Goal: Browse casually: Explore the website without a specific task or goal

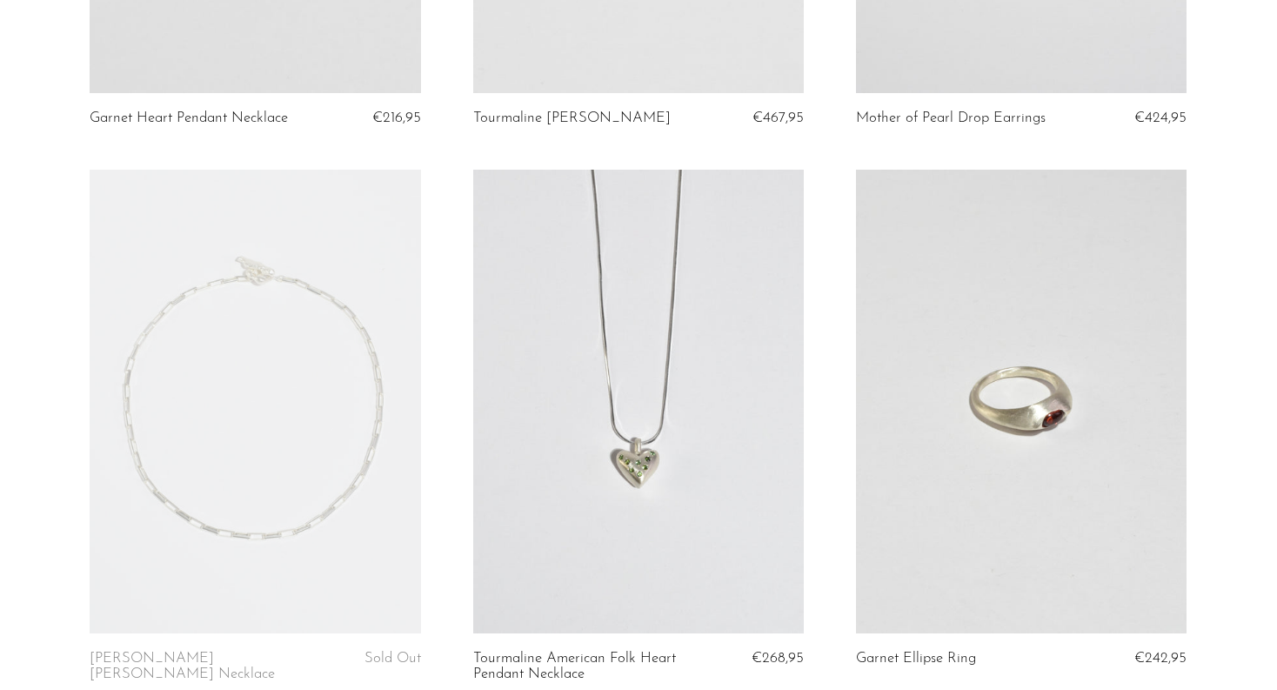
scroll to position [882, 0]
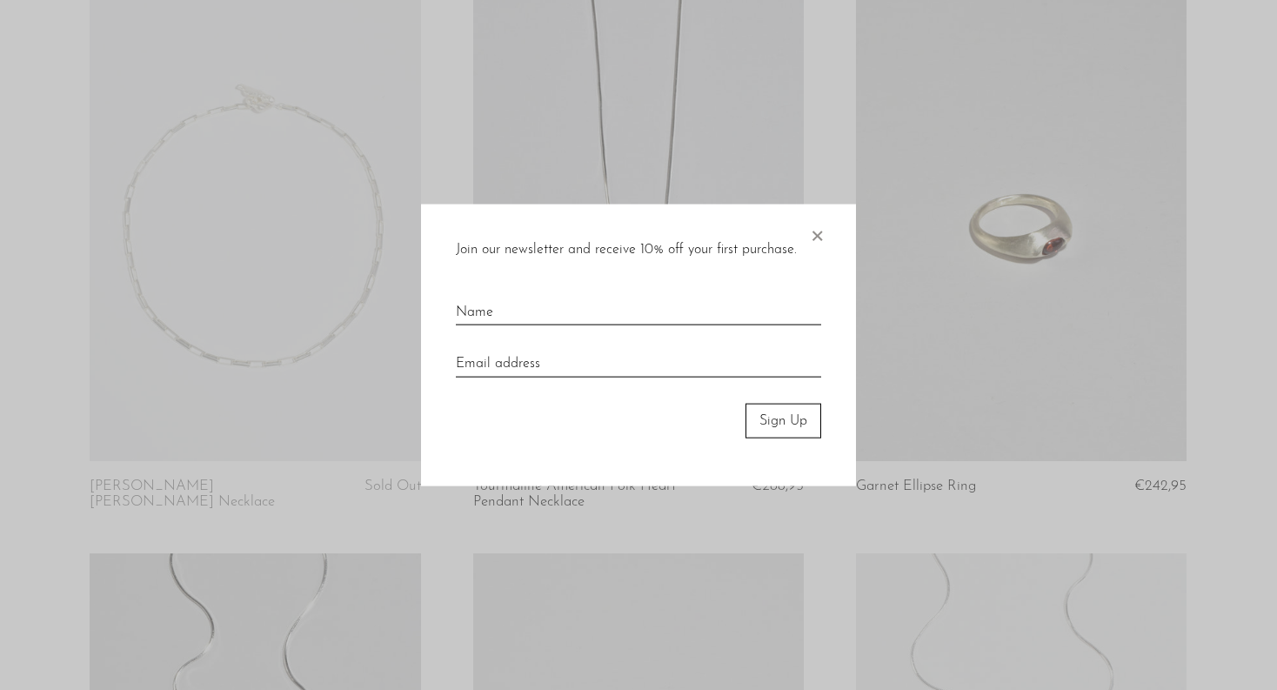
click at [818, 237] on span "×" at bounding box center [816, 232] width 17 height 56
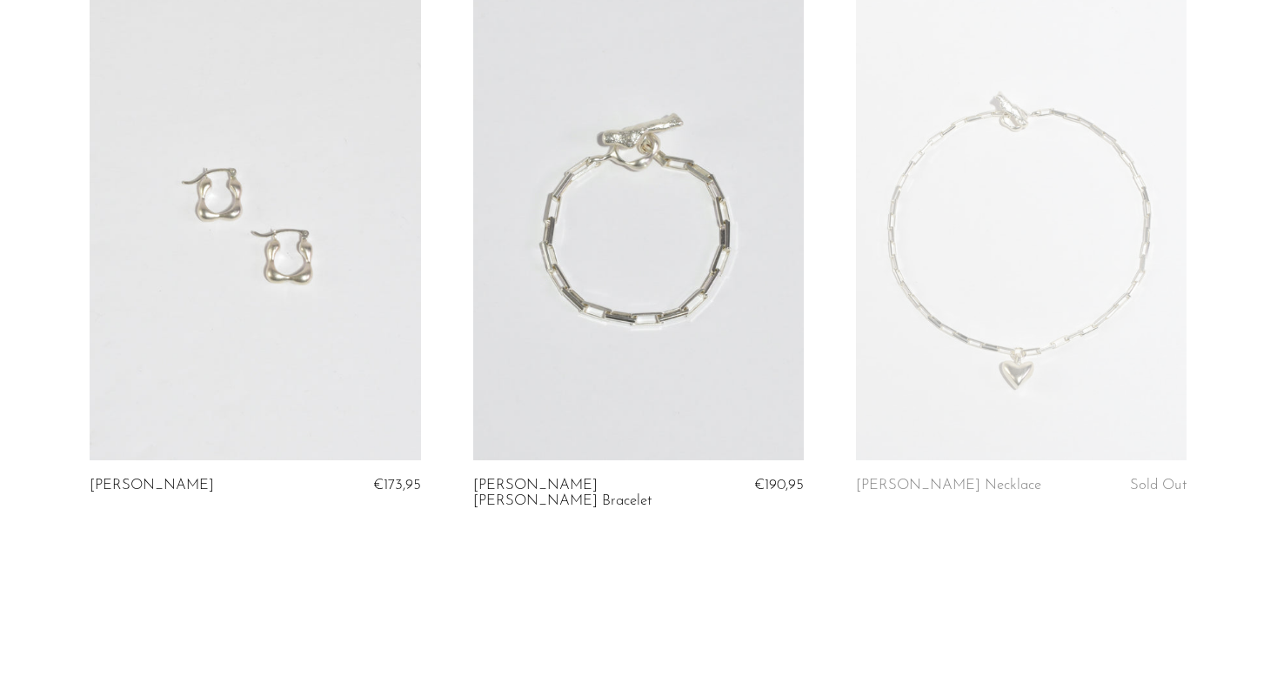
scroll to position [2095, 0]
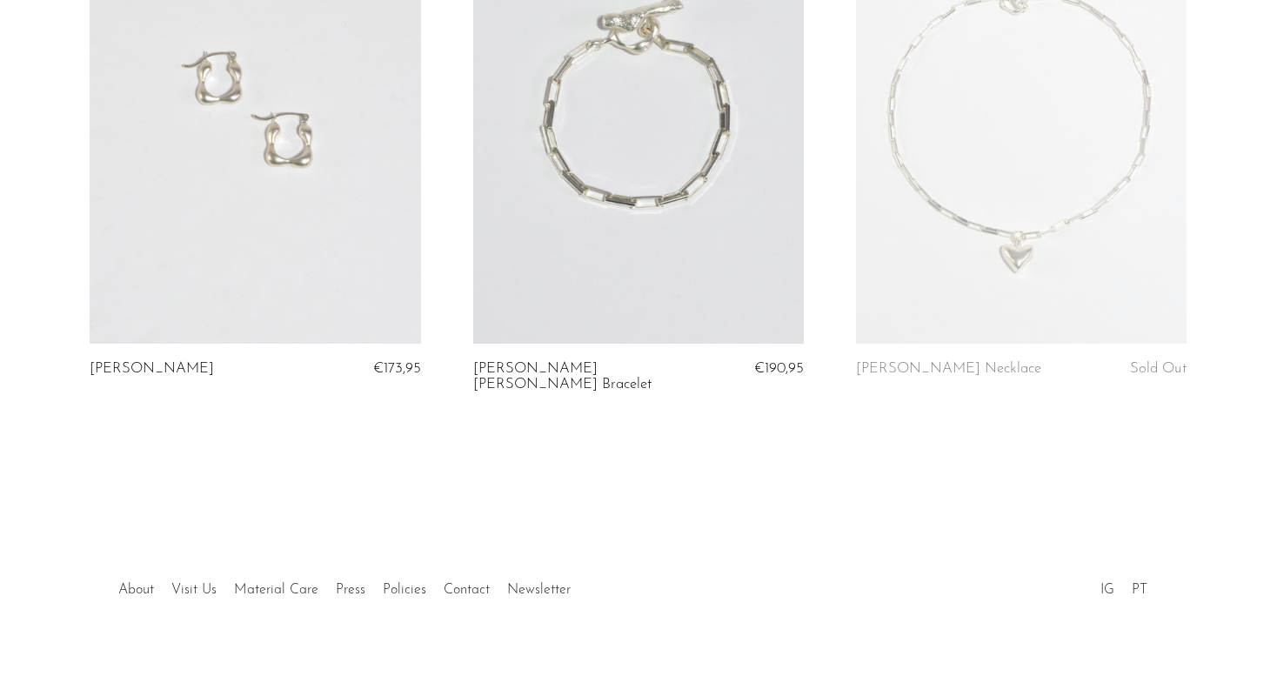
click at [258, 230] on link at bounding box center [255, 111] width 330 height 463
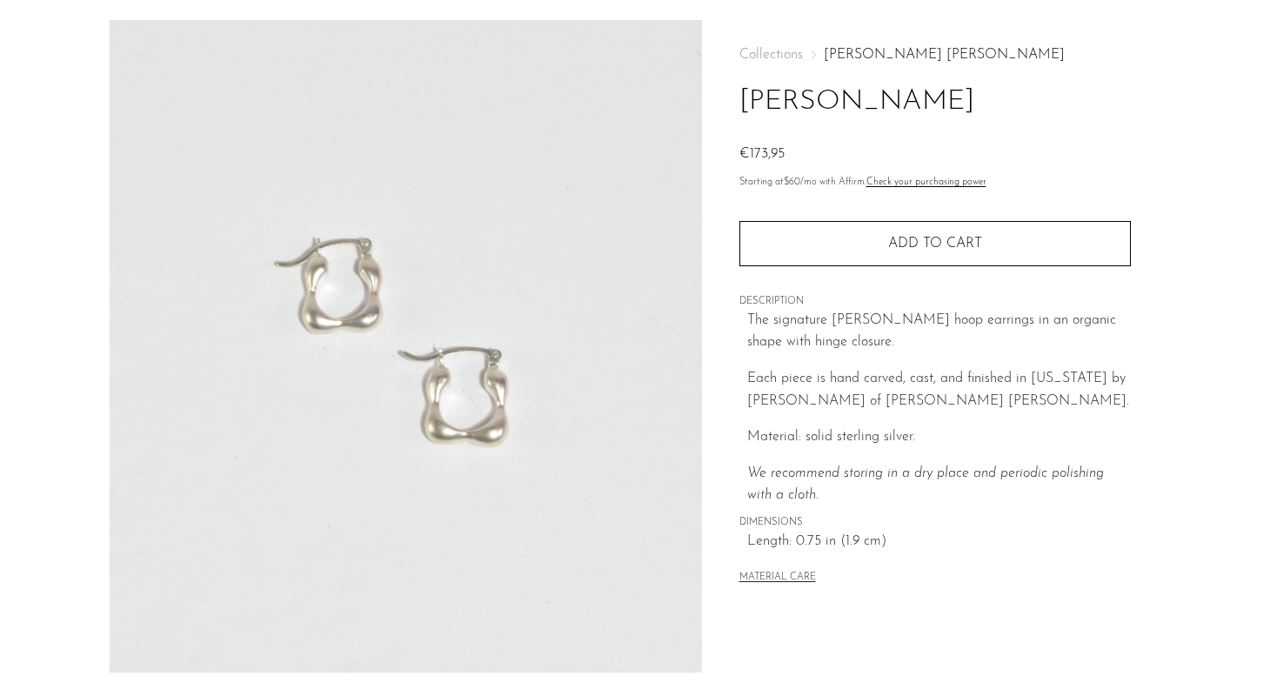
scroll to position [182, 0]
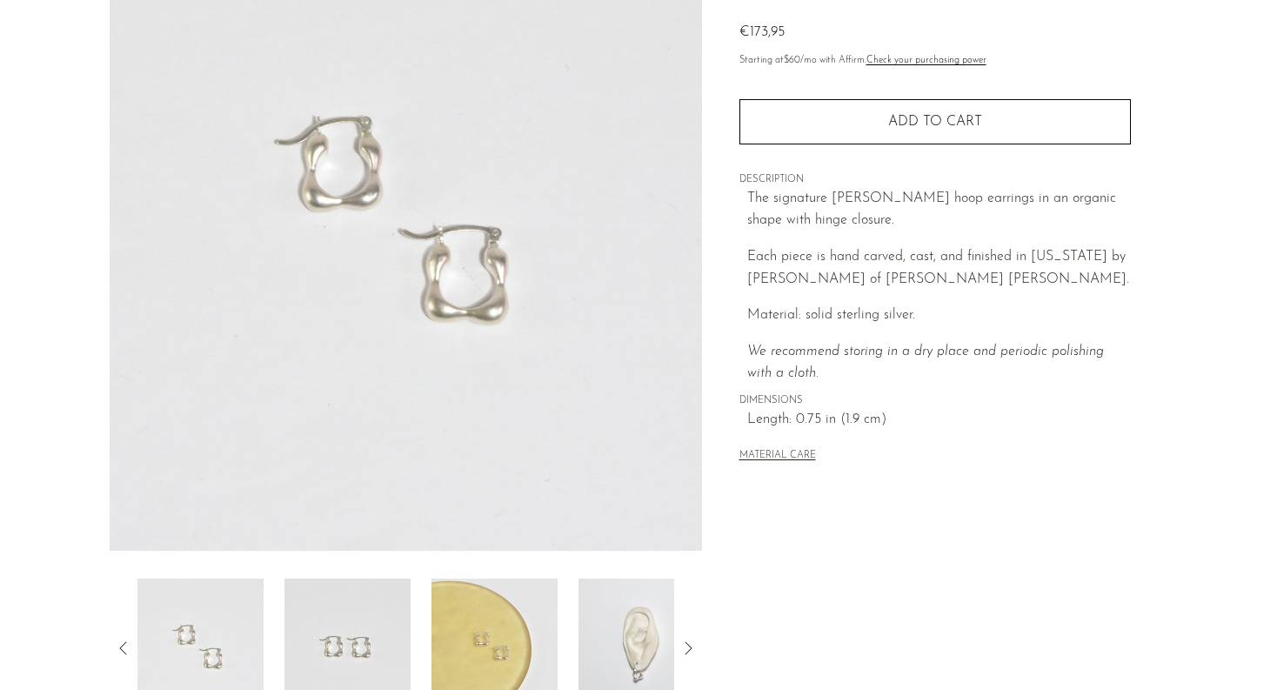
click at [473, 655] on img at bounding box center [494, 647] width 126 height 139
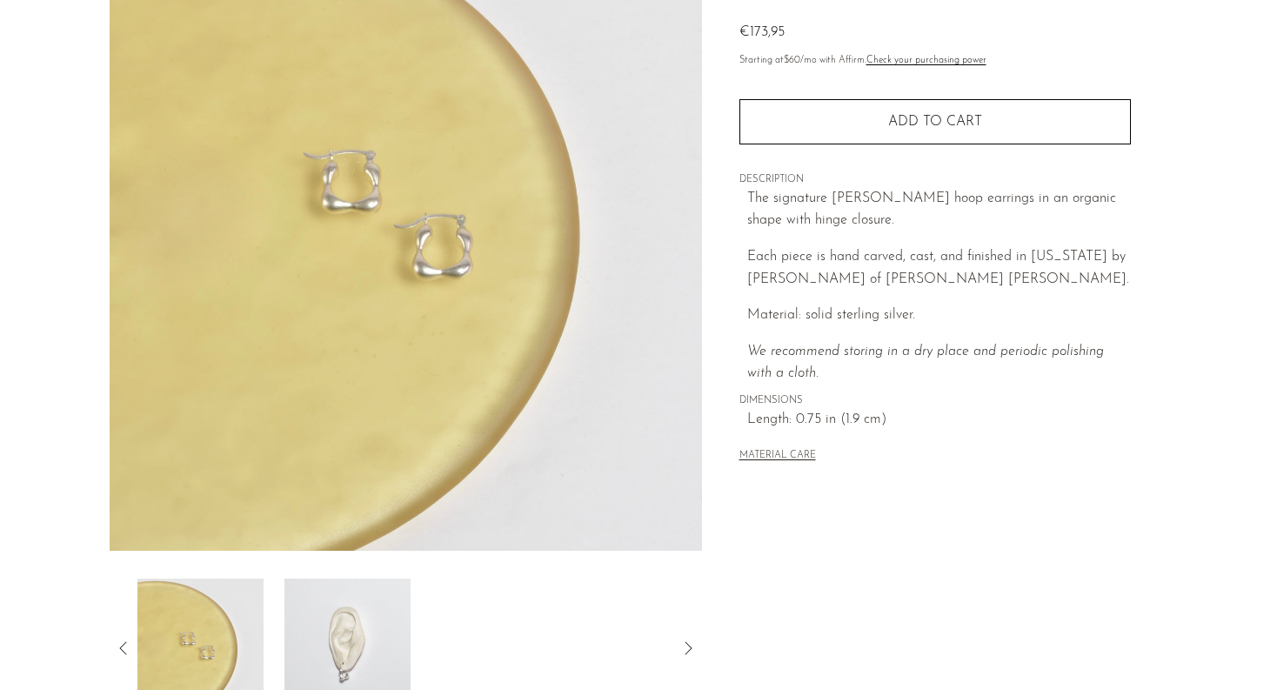
click at [351, 635] on img at bounding box center [347, 647] width 126 height 139
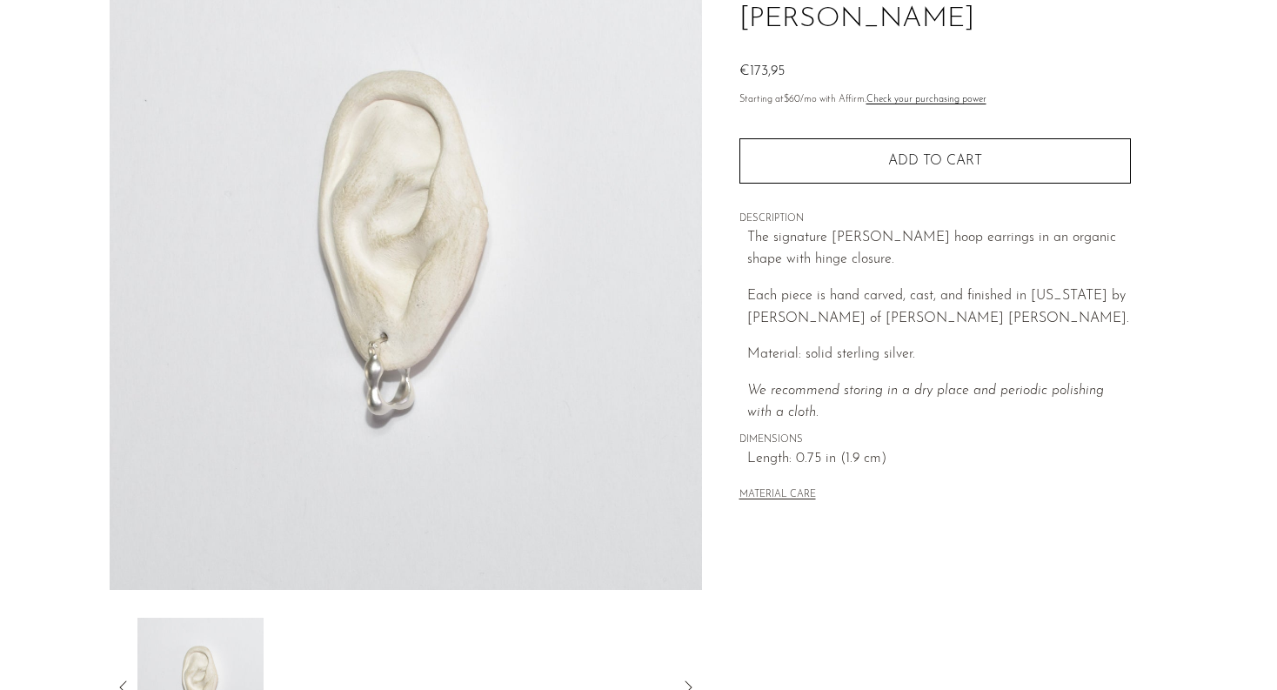
scroll to position [0, 0]
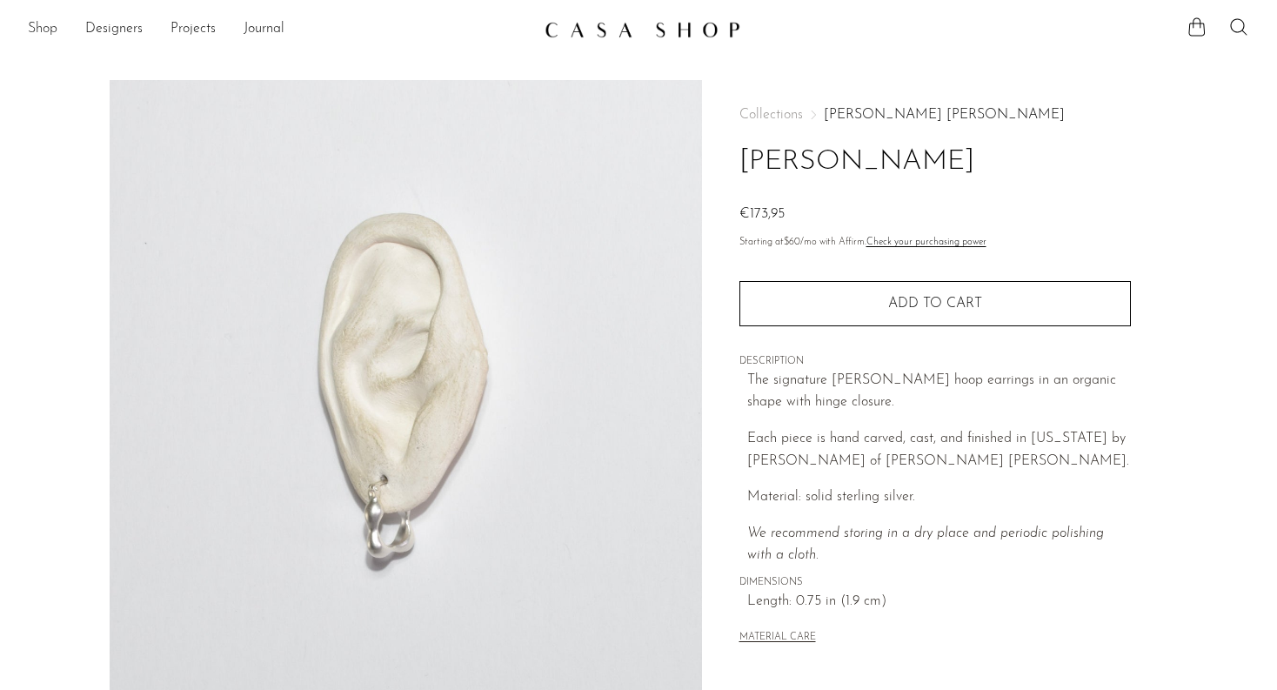
click at [56, 23] on link "Shop" at bounding box center [43, 29] width 30 height 23
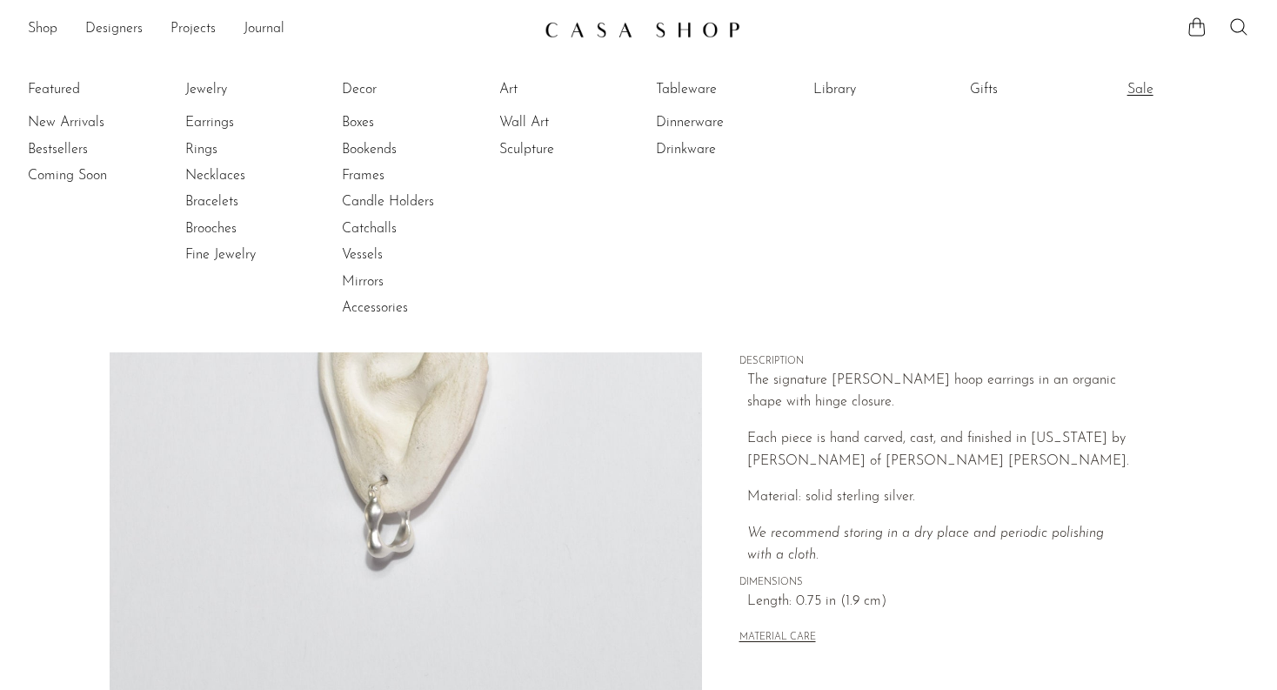
click at [1145, 84] on link "Sale" at bounding box center [1192, 89] width 130 height 19
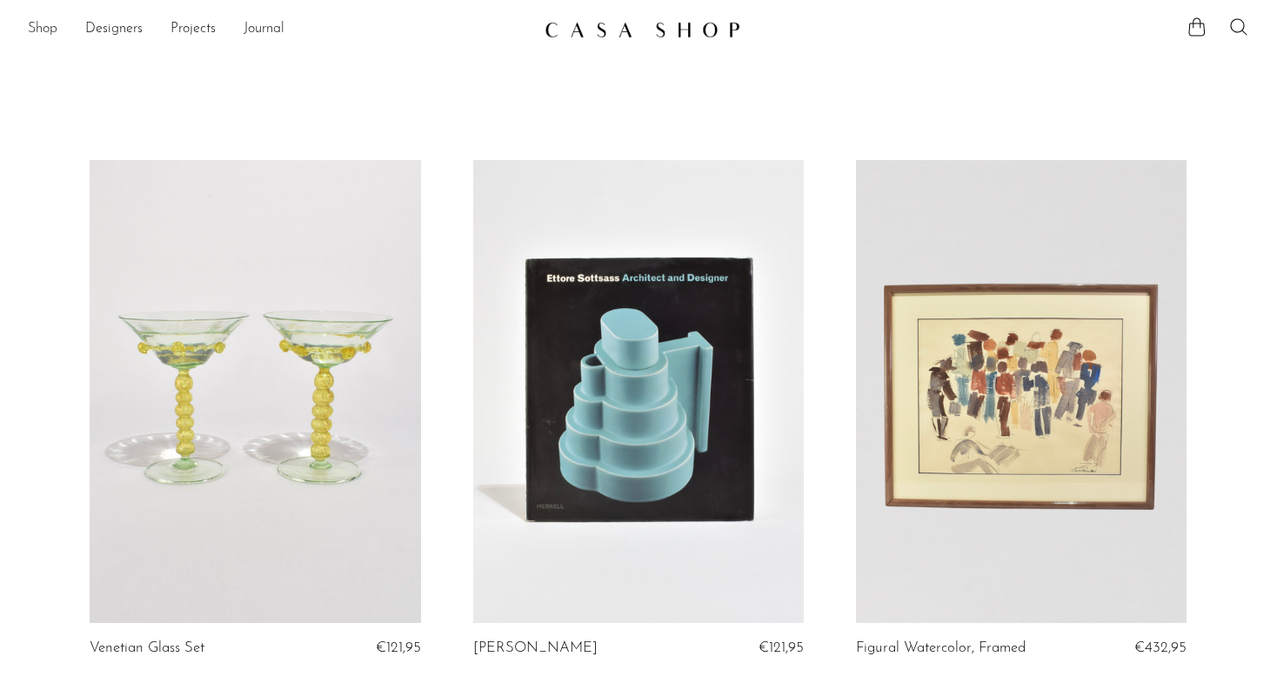
click at [33, 31] on link "Shop" at bounding box center [43, 29] width 30 height 23
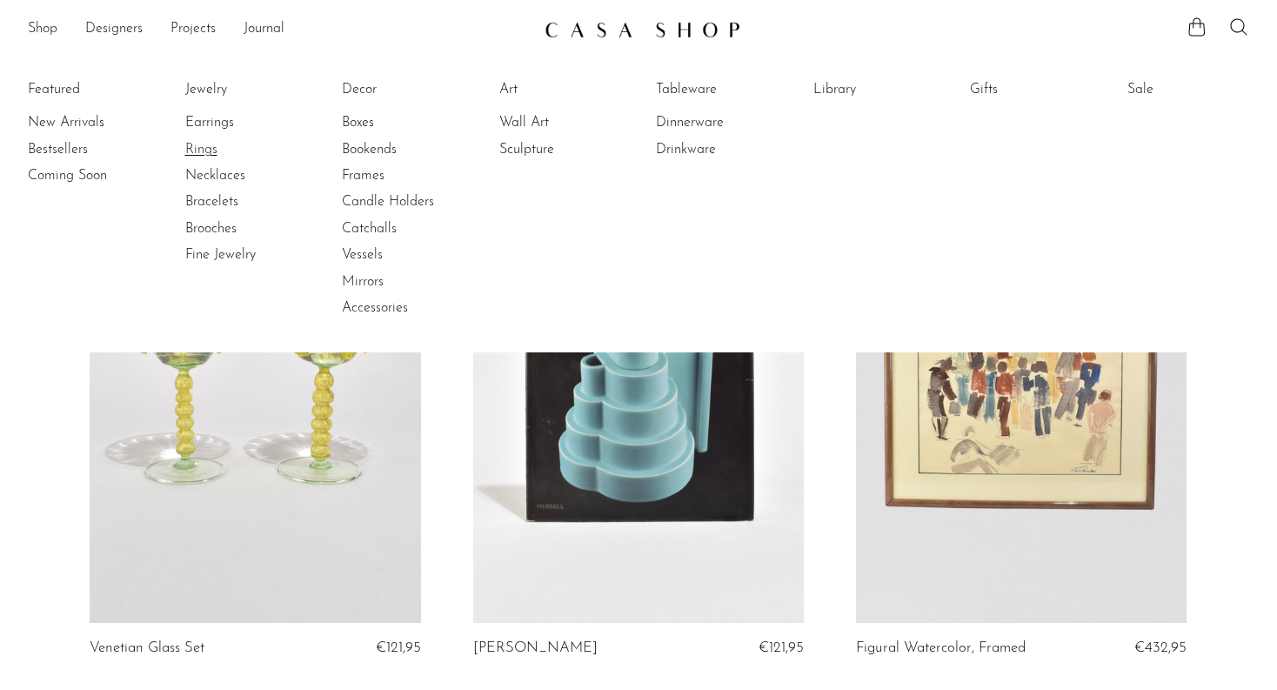
click at [225, 150] on link "Rings" at bounding box center [250, 149] width 130 height 19
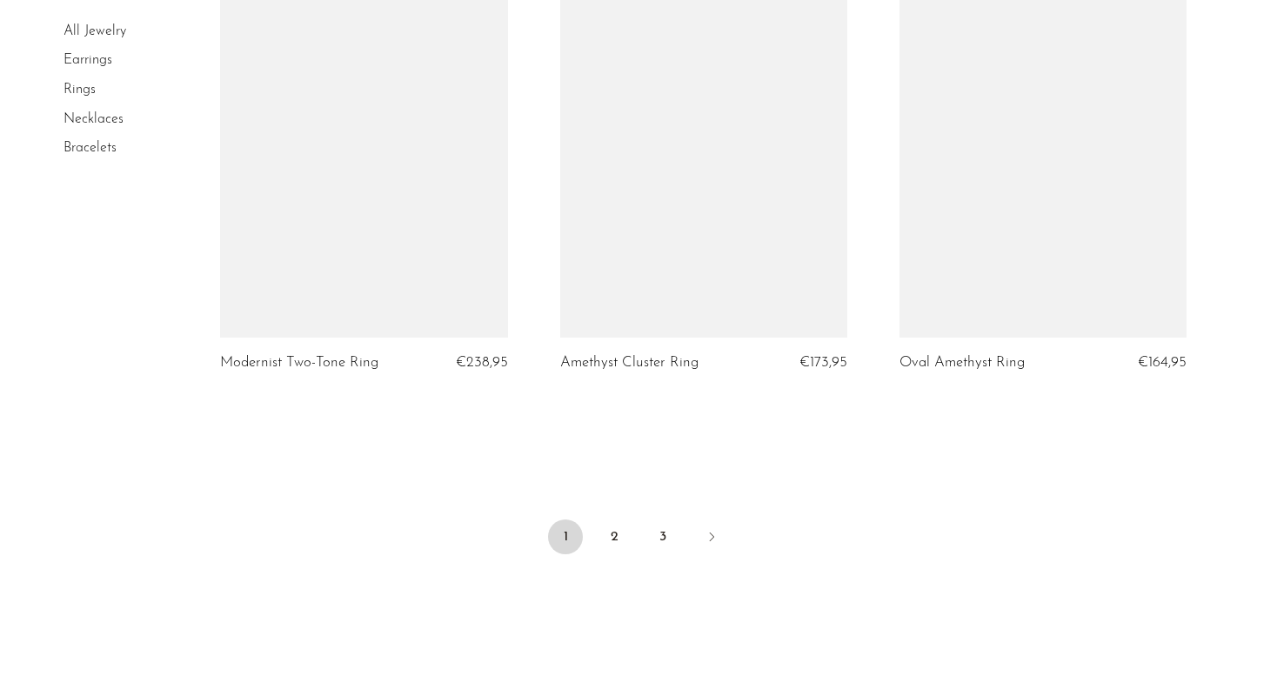
scroll to position [5584, 0]
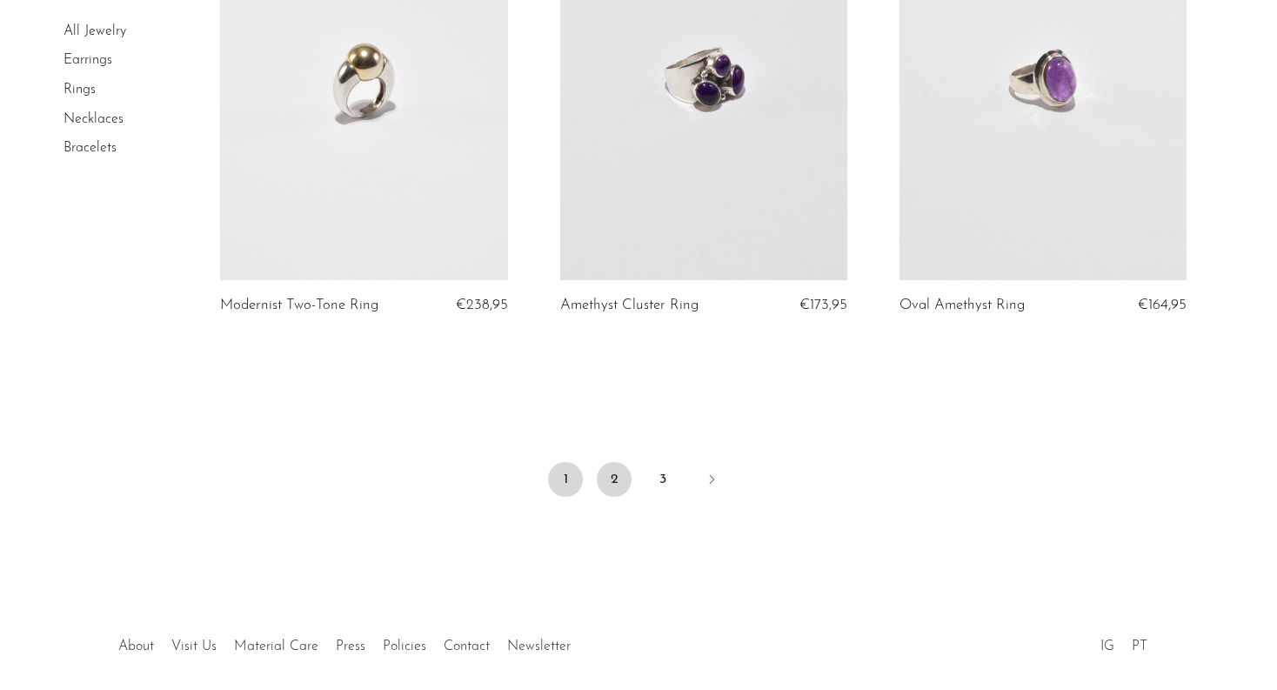
click at [611, 484] on link "2" at bounding box center [614, 479] width 35 height 35
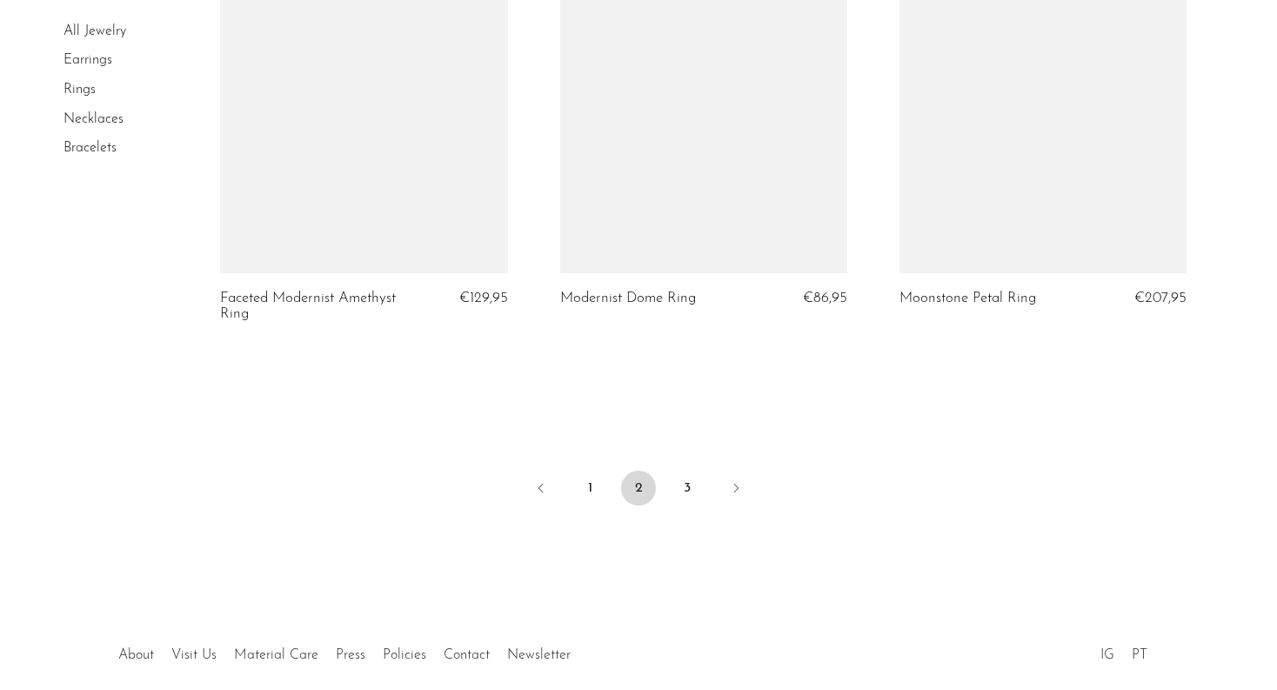
scroll to position [5628, 0]
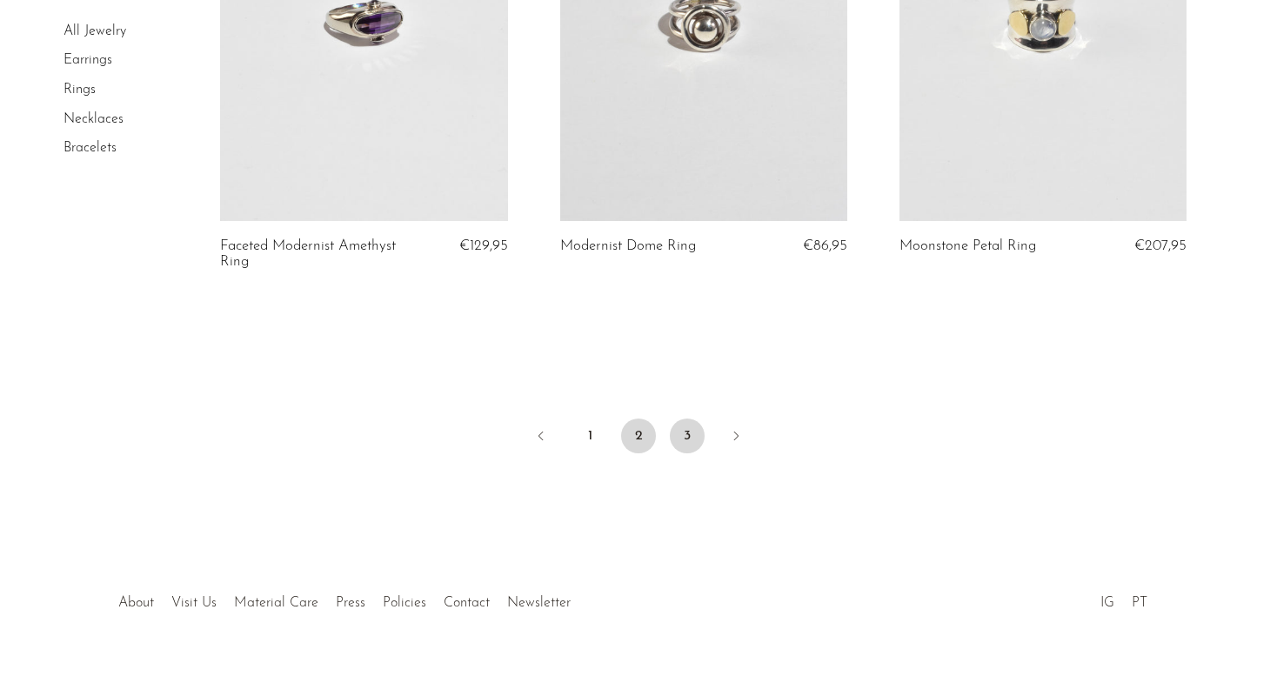
click at [676, 423] on link "3" at bounding box center [687, 435] width 35 height 35
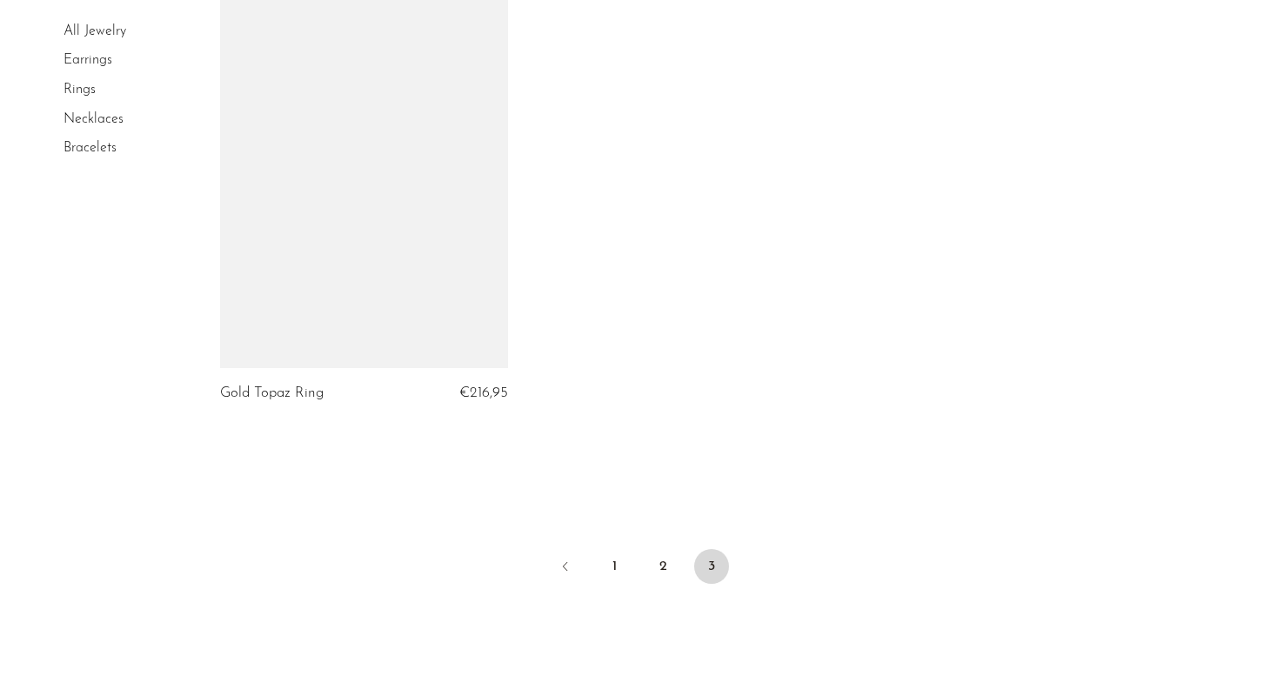
scroll to position [5089, 0]
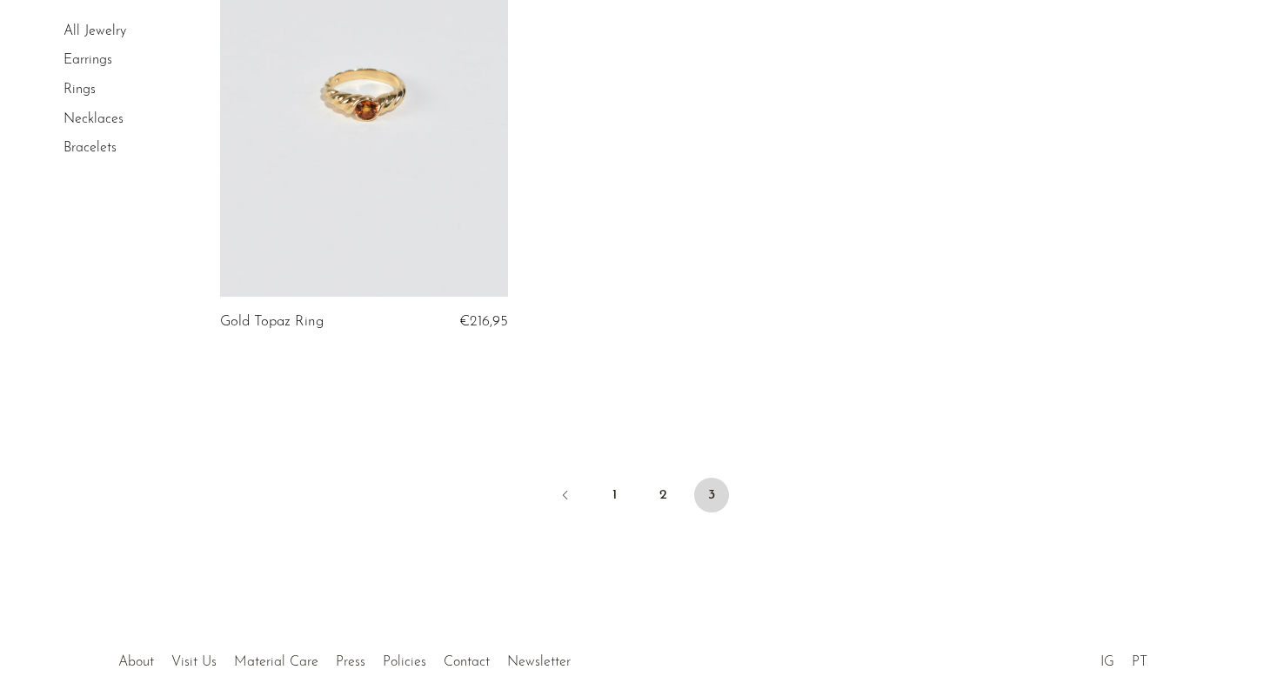
click at [77, 56] on link "Earrings" at bounding box center [87, 61] width 49 height 14
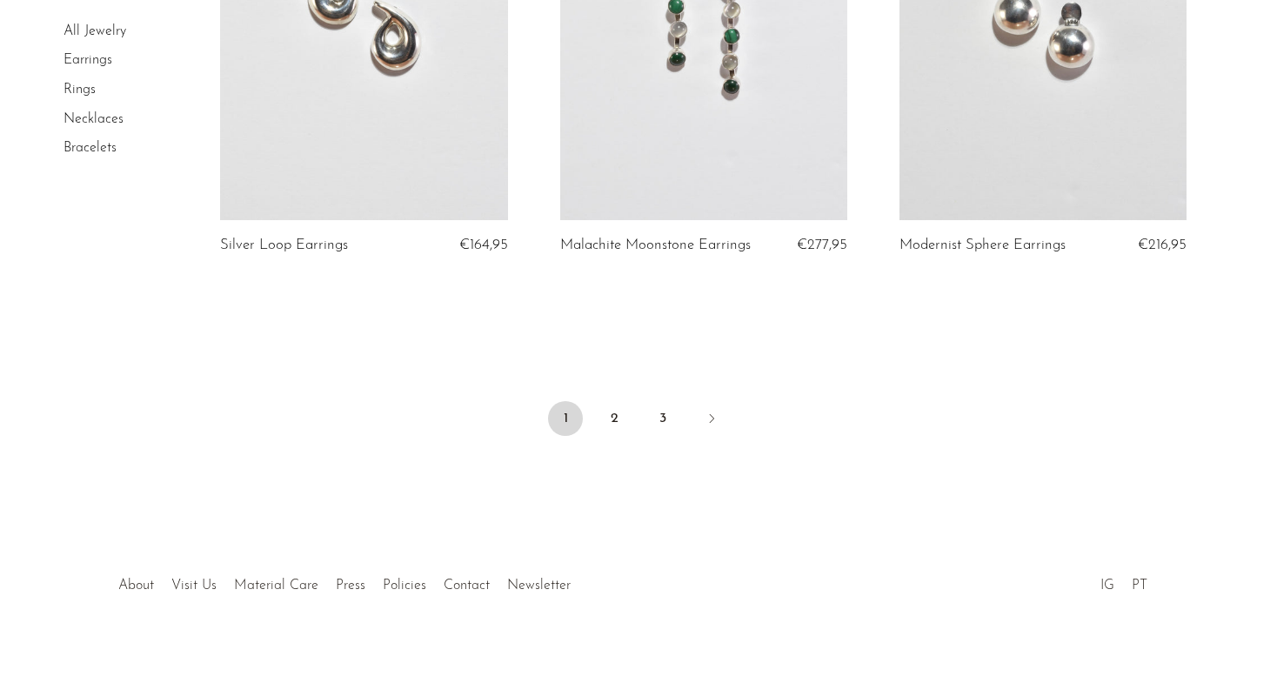
scroll to position [5673, 0]
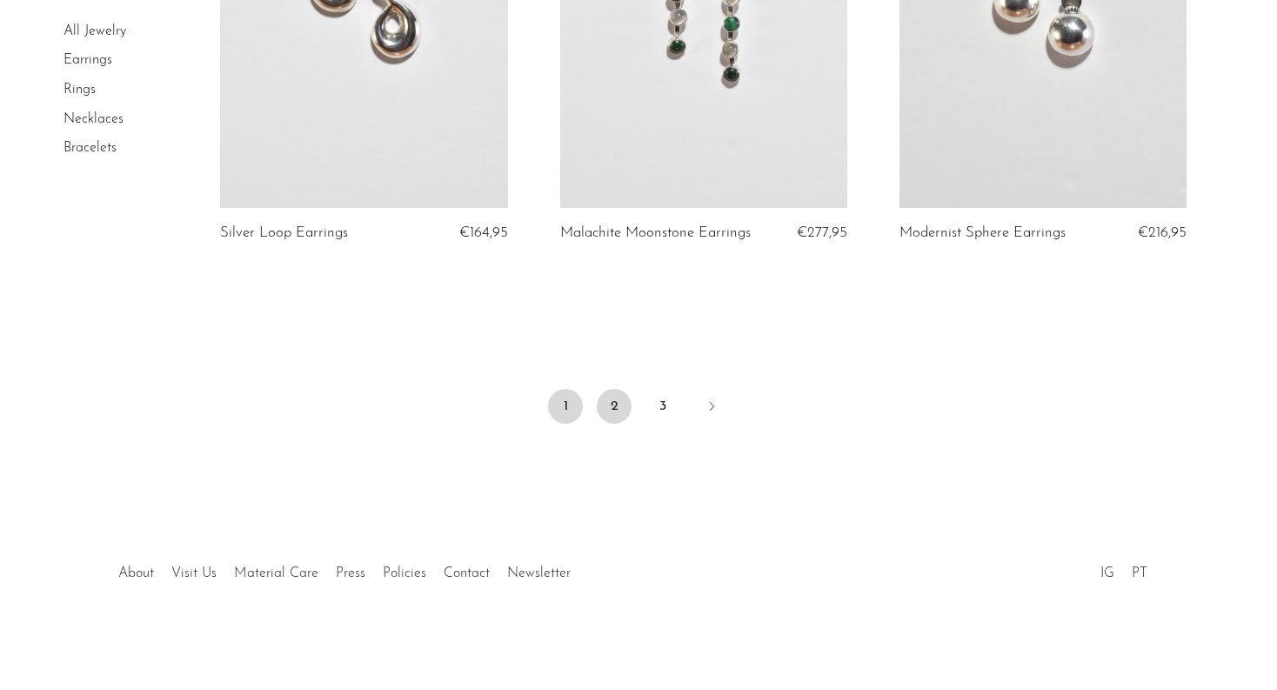
click at [623, 404] on link "2" at bounding box center [614, 406] width 35 height 35
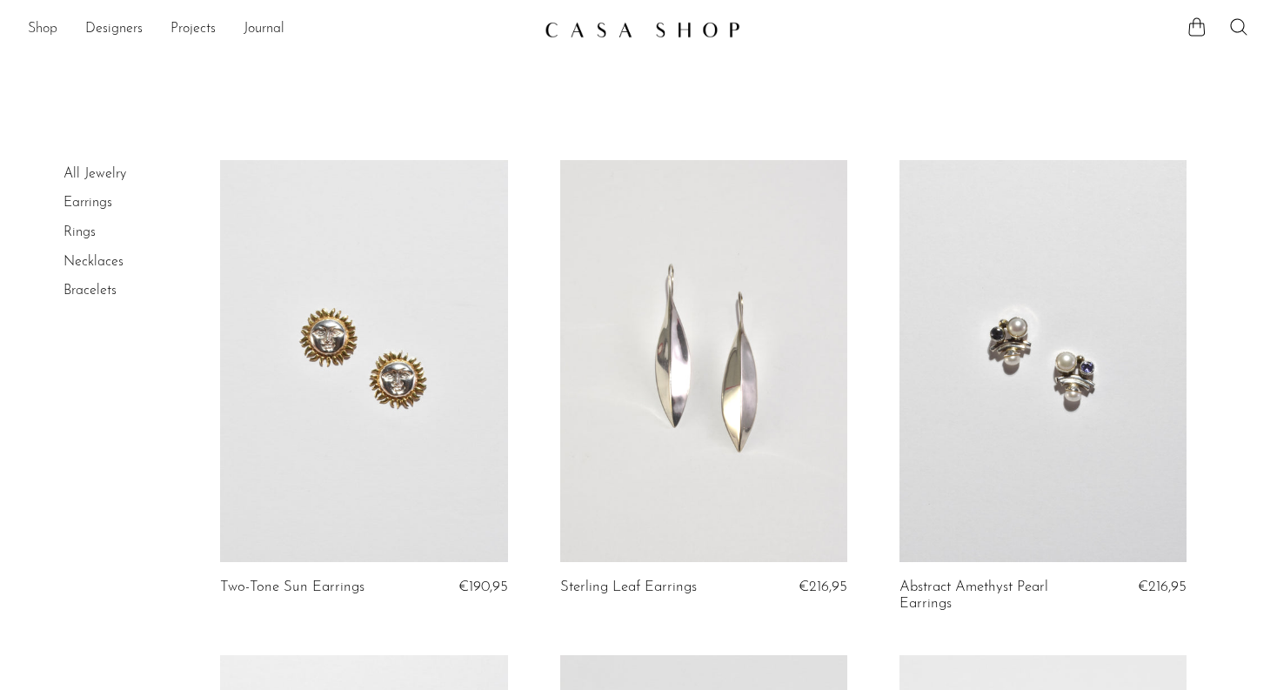
click at [47, 35] on link "Shop" at bounding box center [43, 29] width 30 height 23
